Goal: Task Accomplishment & Management: Manage account settings

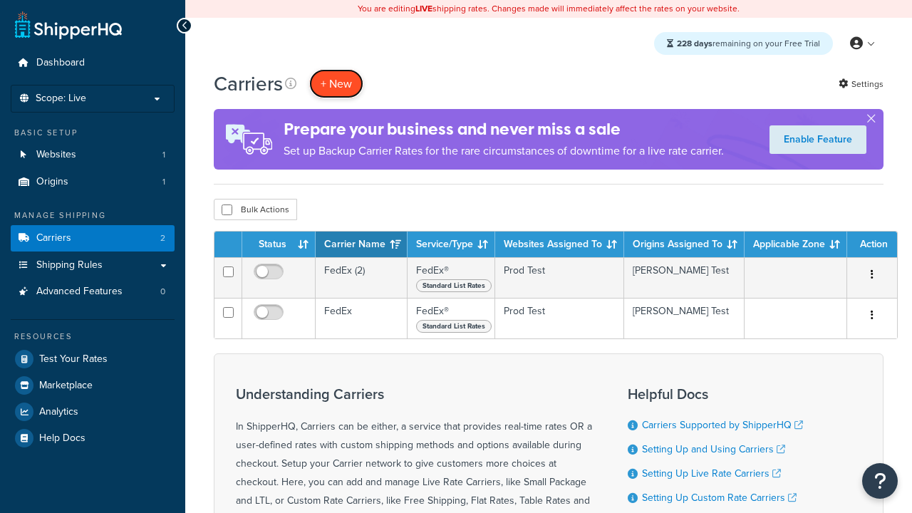
click at [336, 83] on button "+ New" at bounding box center [336, 83] width 54 height 29
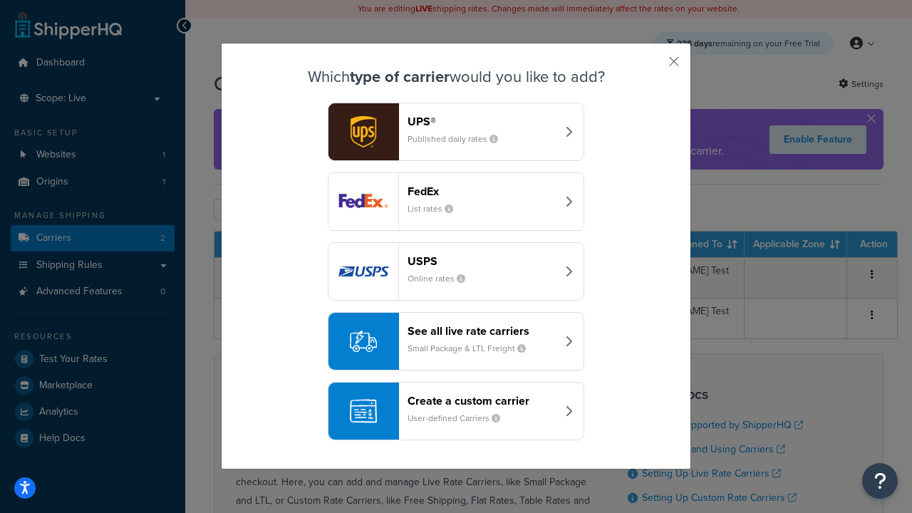
click at [456, 202] on div "FedEx List rates" at bounding box center [482, 202] width 149 height 34
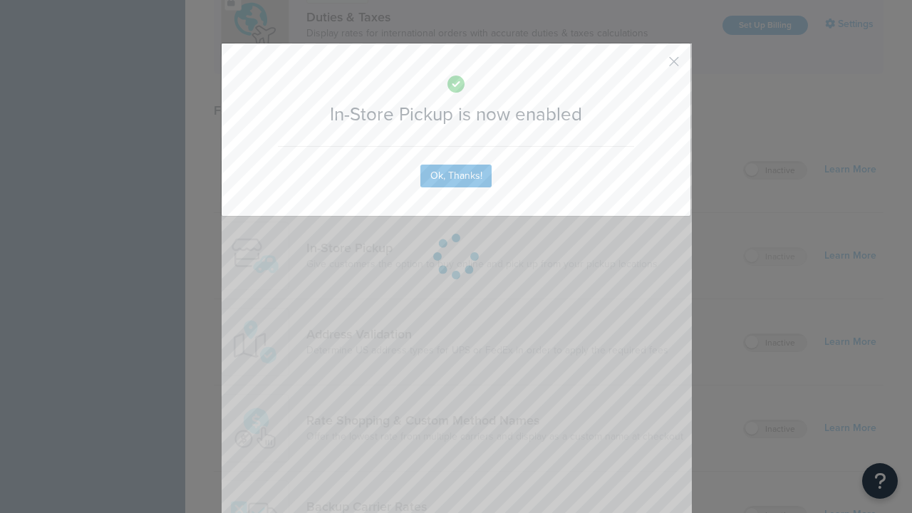
click at [653, 66] on button "button" at bounding box center [653, 67] width 4 height 4
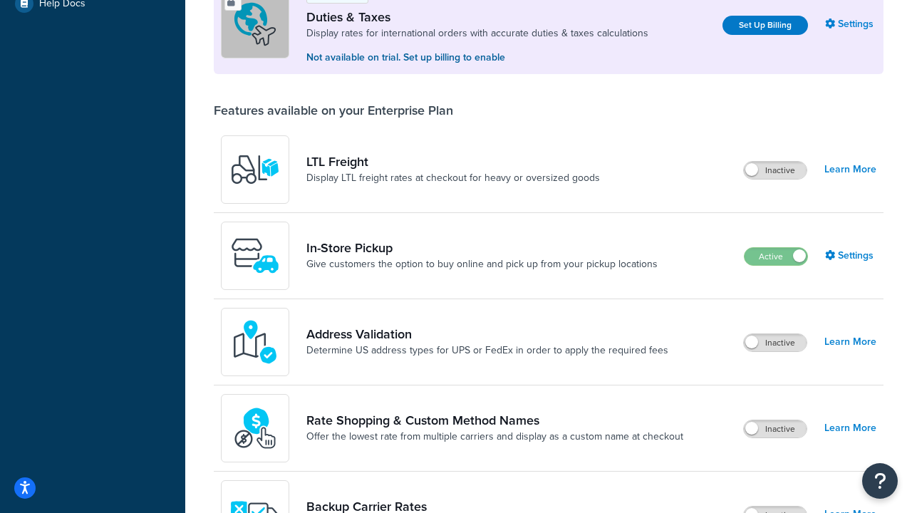
scroll to position [435, 0]
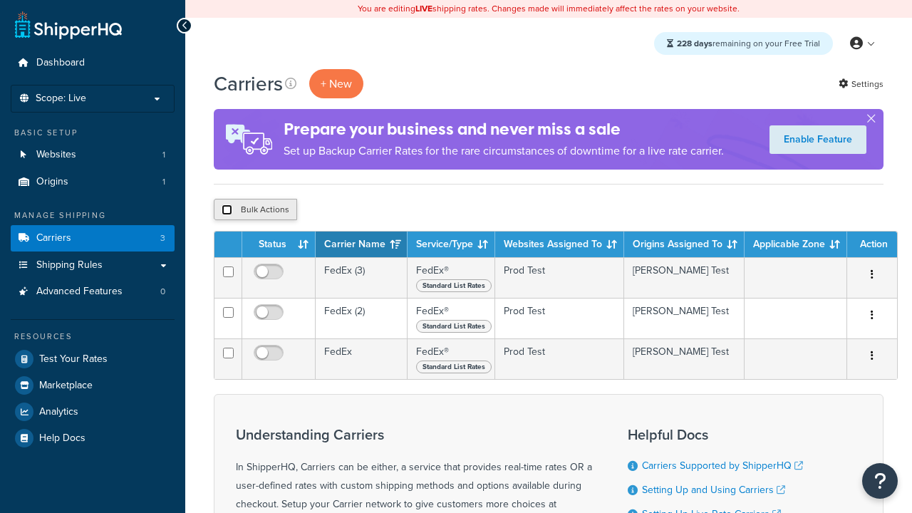
click at [227, 210] on input "checkbox" at bounding box center [227, 210] width 11 height 11
checkbox input "true"
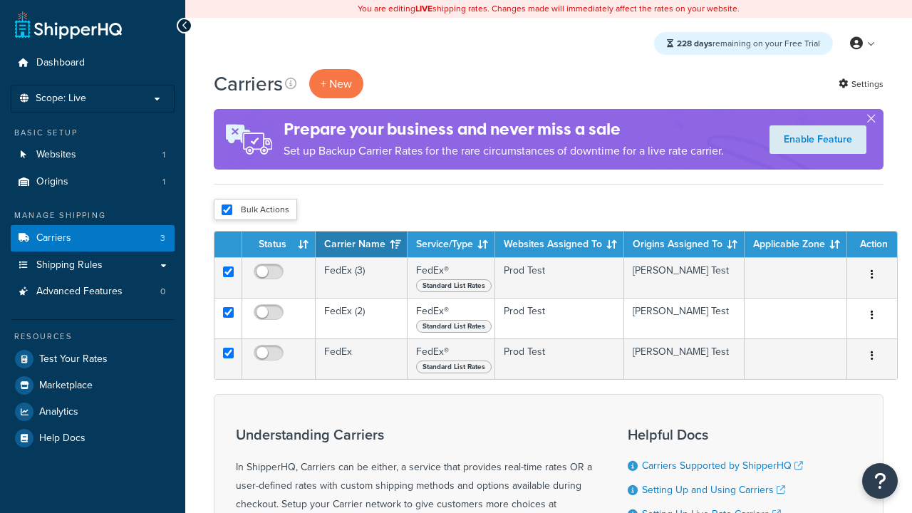
click at [0, 0] on button "Delete" at bounding box center [0, 0] width 0 height 0
